Goal: Task Accomplishment & Management: Use online tool/utility

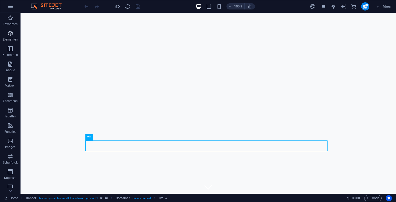
click at [15, 37] on span "Elementen" at bounding box center [10, 36] width 21 height 12
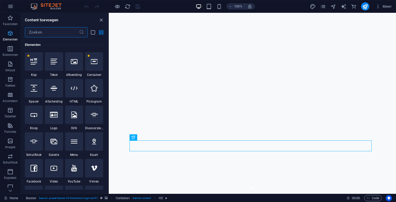
scroll to position [55, 0]
click at [15, 37] on span "Elementen" at bounding box center [10, 36] width 21 height 12
click at [99, 21] on icon "close panel" at bounding box center [101, 20] width 6 height 6
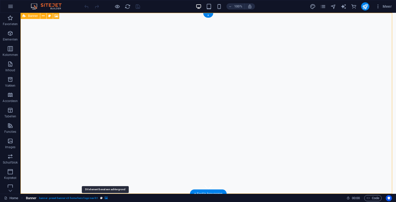
click at [106, 199] on icon "breadcrumb" at bounding box center [106, 198] width 3 height 3
select select "ms"
select select "s"
select select "progressive"
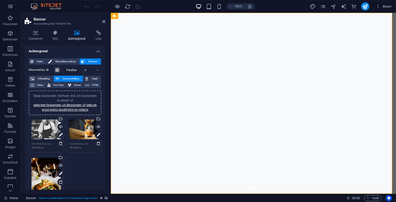
click at [61, 135] on icon at bounding box center [61, 135] width 4 height 6
click at [60, 127] on div "Uploaden" at bounding box center [61, 128] width 8 height 8
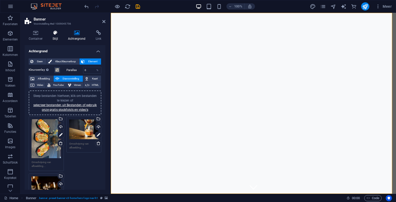
click at [54, 34] on icon at bounding box center [55, 32] width 13 height 5
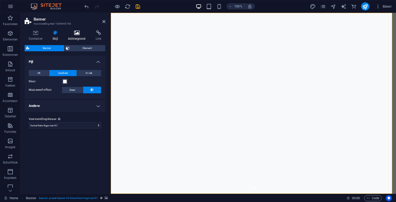
click at [78, 34] on icon at bounding box center [77, 32] width 26 height 5
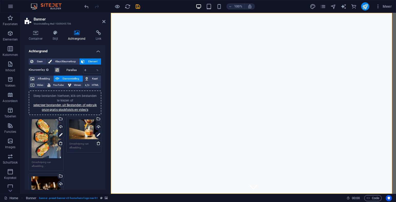
click at [47, 137] on div "Sleep bestanden hierheen, klik om bestanden te kiezen of selecteer bestanden ui…" at bounding box center [47, 138] width 30 height 39
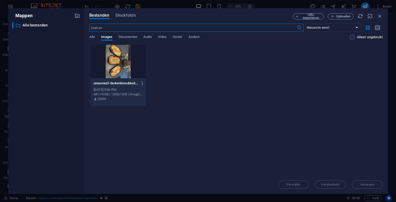
click at [142, 84] on icon "button" at bounding box center [142, 83] width 5 height 5
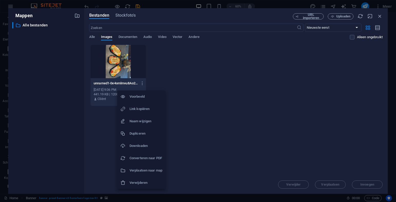
click at [144, 96] on h6 "Voorbeeld" at bounding box center [146, 97] width 33 height 6
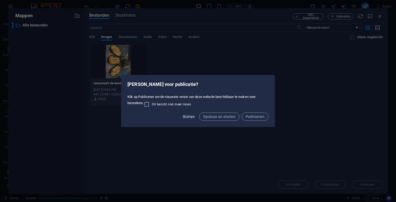
click at [189, 117] on span "Sluiten" at bounding box center [189, 117] width 12 height 4
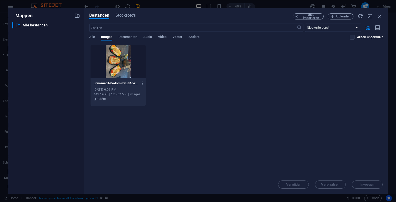
click at [165, 66] on div "unnamed1-0e4omlmvu8Ao2fDK_S6Zhg.jpg unnamed1-0e4omlmvu8Ao2fDK_S6Zhg.jpg [DATE] …" at bounding box center [236, 76] width 294 height 62
click at [382, 16] on icon "button" at bounding box center [380, 16] width 6 height 6
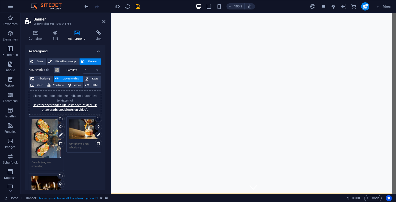
click at [61, 136] on icon at bounding box center [61, 135] width 4 height 6
click at [40, 77] on span "Afbeelding" at bounding box center [44, 79] width 16 height 6
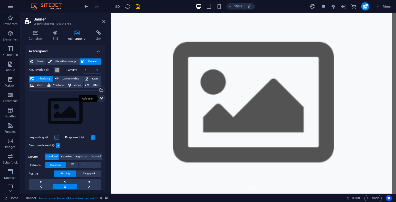
click at [100, 98] on div "Uploaden" at bounding box center [101, 99] width 8 height 8
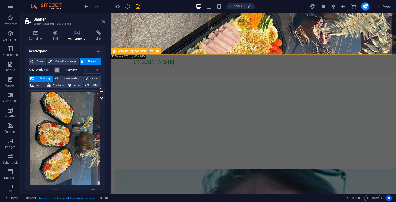
scroll to position [248, 0]
